Goal: Transaction & Acquisition: Purchase product/service

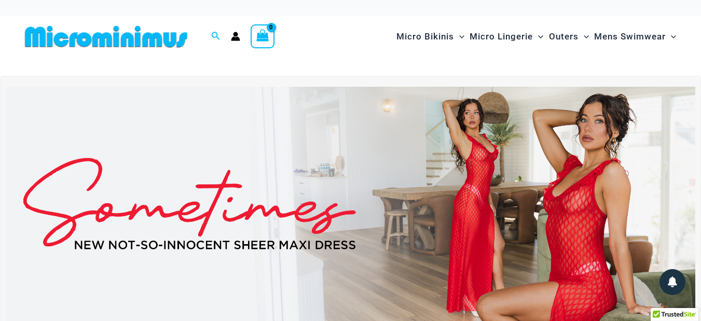
click at [470, 171] on img at bounding box center [350, 204] width 689 height 234
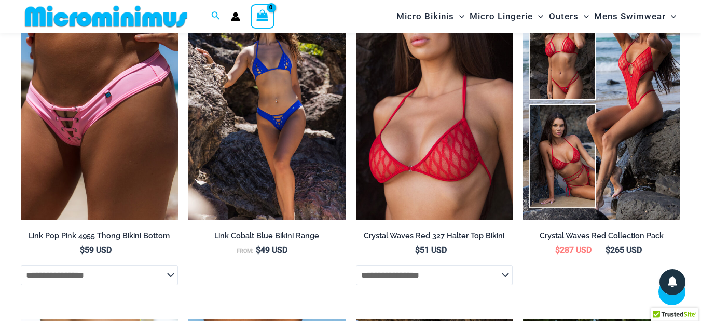
scroll to position [1485, 0]
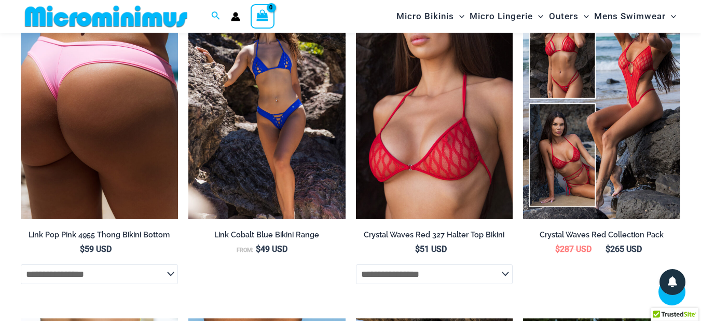
click at [80, 99] on img at bounding box center [99, 100] width 157 height 235
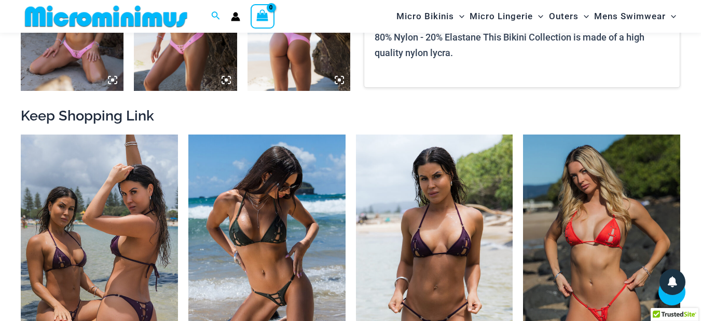
scroll to position [924, 0]
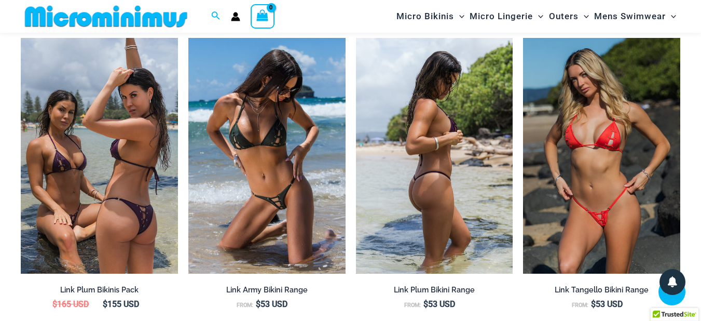
click at [414, 190] on img at bounding box center [434, 155] width 157 height 235
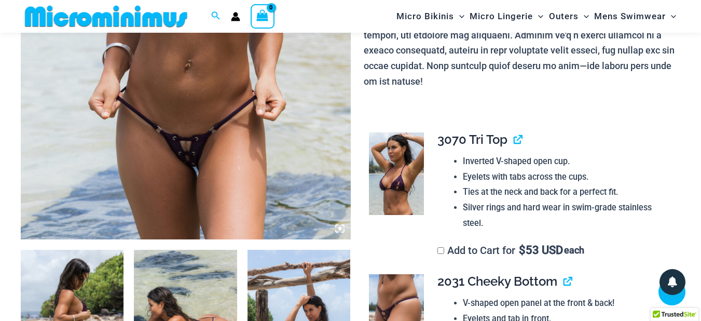
scroll to position [427, 0]
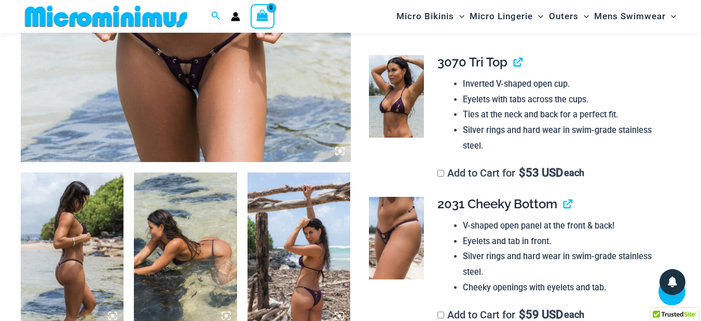
click at [394, 219] on img at bounding box center [396, 238] width 55 height 82
